Goal: Find contact information: Find contact information

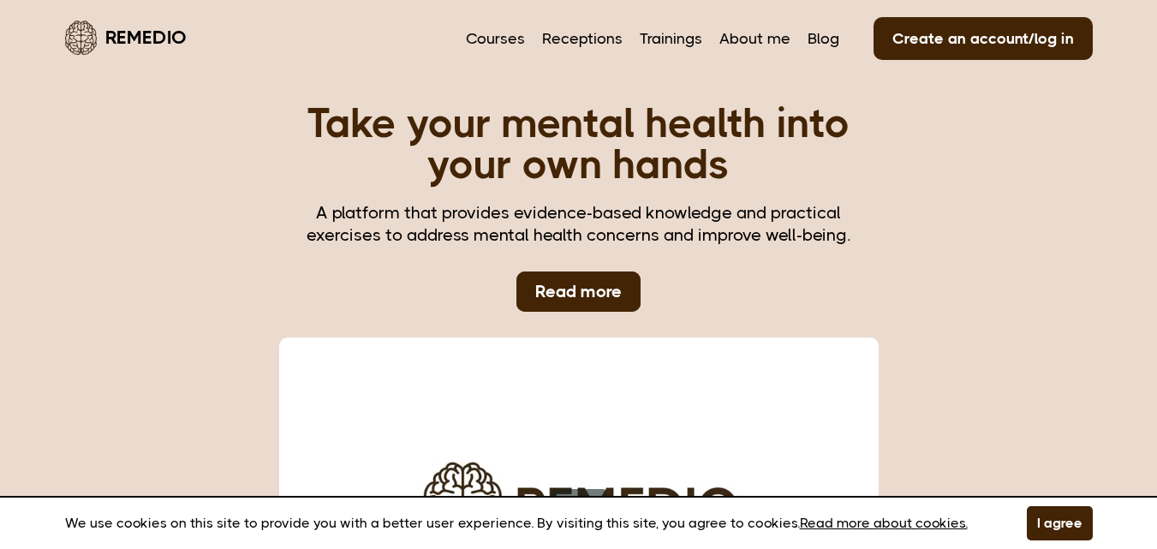
click at [436, 52] on header "Remedio Courses Receptions Trainings About me Blog Create an account/log in" at bounding box center [578, 37] width 1027 height 74
click at [732, 45] on font "About me" at bounding box center [754, 38] width 71 height 17
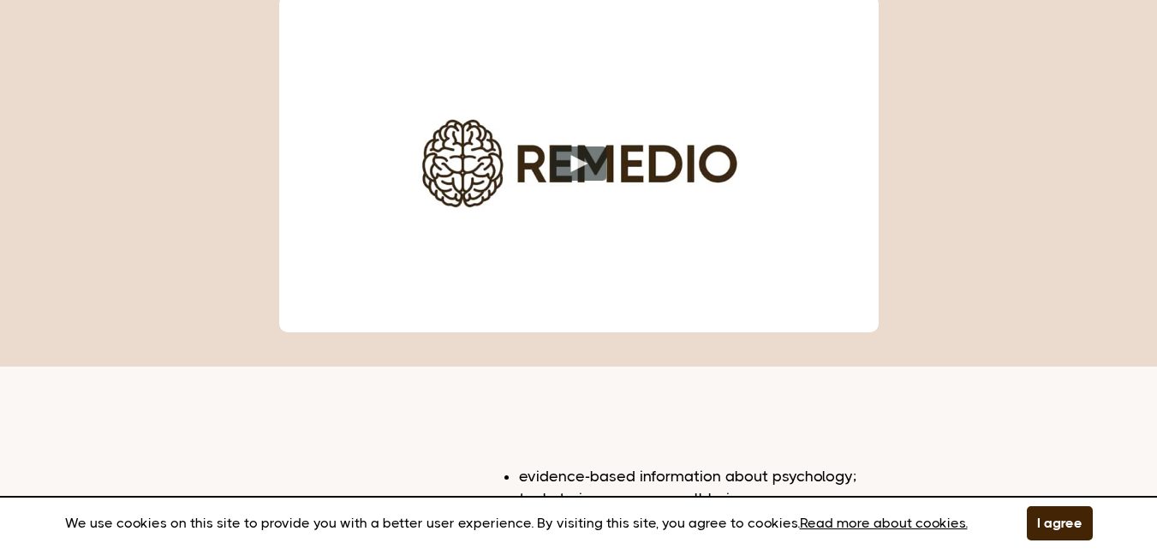
scroll to position [349, 0]
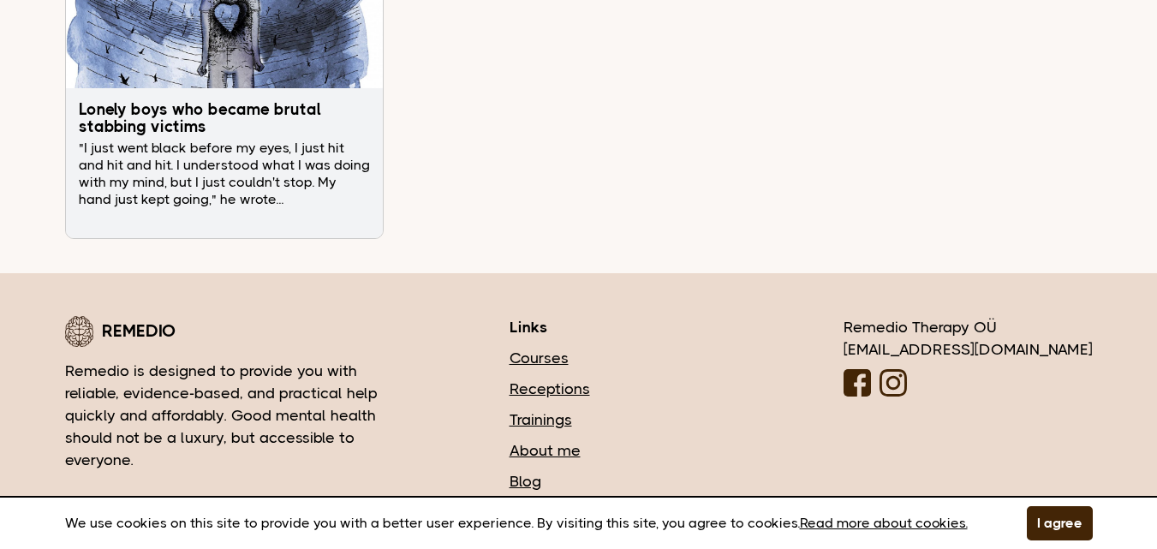
scroll to position [5814, 0]
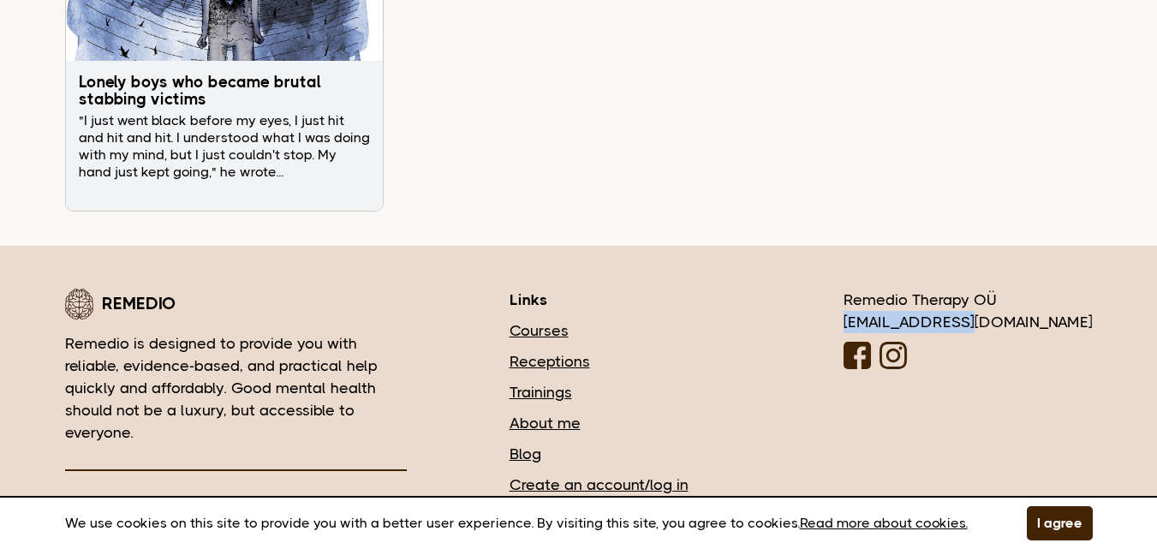
drag, startPoint x: 1056, startPoint y: 270, endPoint x: 919, endPoint y: 264, distance: 136.2
click at [919, 288] on div "[PERSON_NAME] is designed to provide you with reliable, evidence-based, and pra…" at bounding box center [578, 423] width 1027 height 270
click at [927, 288] on div "[PERSON_NAME] is designed to provide you with reliable, evidence-based, and pra…" at bounding box center [578, 423] width 1027 height 270
drag, startPoint x: 927, startPoint y: 264, endPoint x: 1085, endPoint y: 277, distance: 158.9
click at [1085, 288] on div "Remedio Remedio is designed to provide you with reliable, evidence-based, and p…" at bounding box center [578, 423] width 1027 height 270
